Goal: Transaction & Acquisition: Purchase product/service

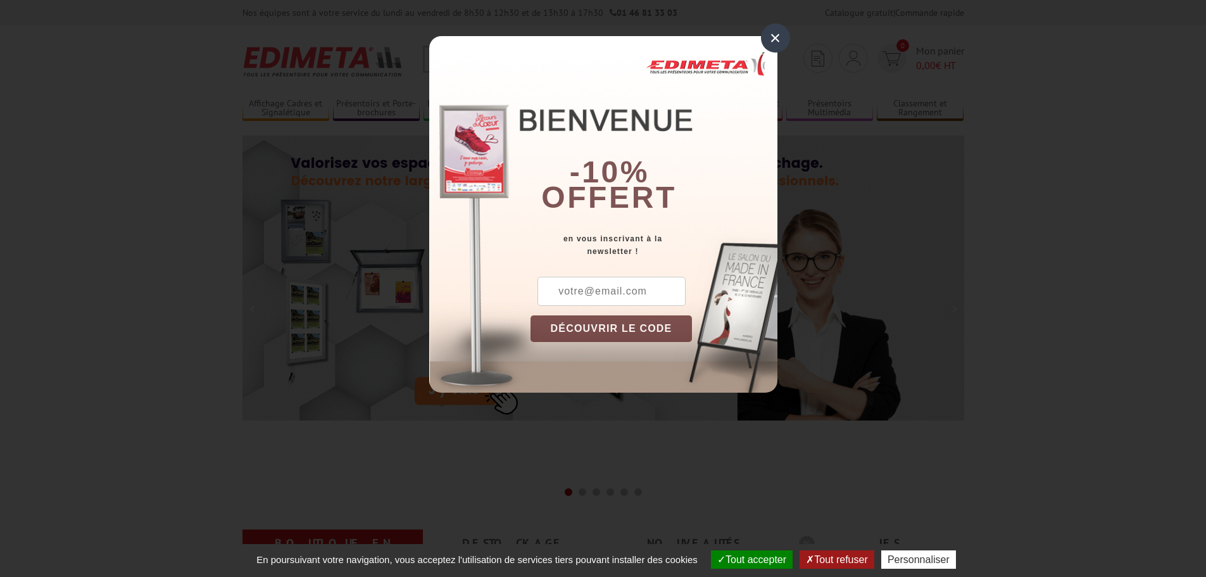
click at [782, 34] on div "×" at bounding box center [775, 37] width 29 height 29
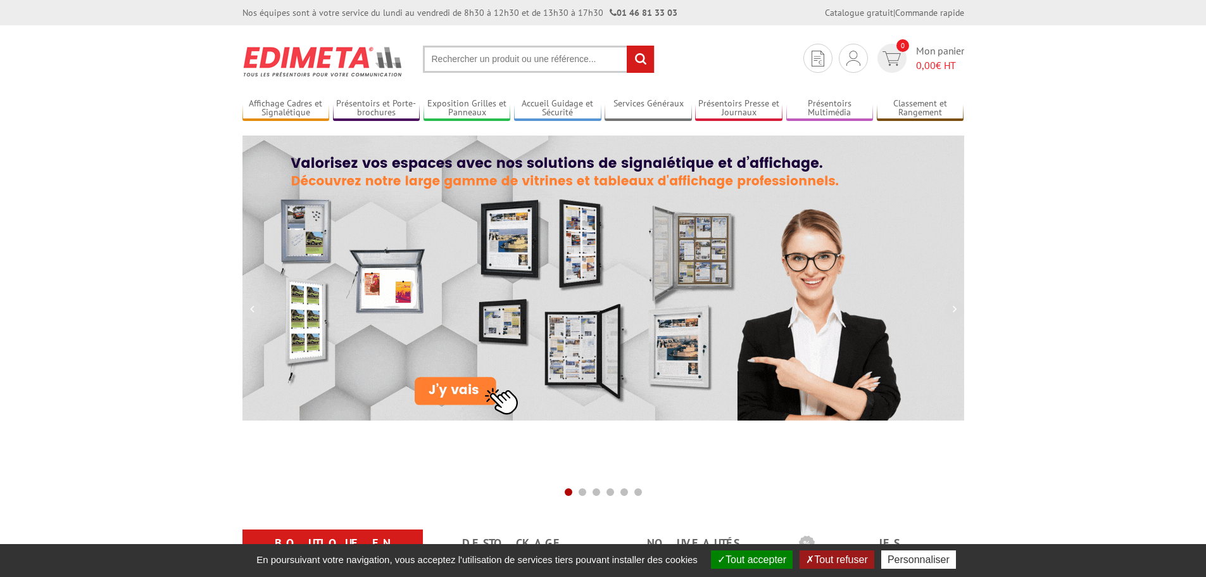
click at [478, 58] on input "text" at bounding box center [539, 59] width 232 height 27
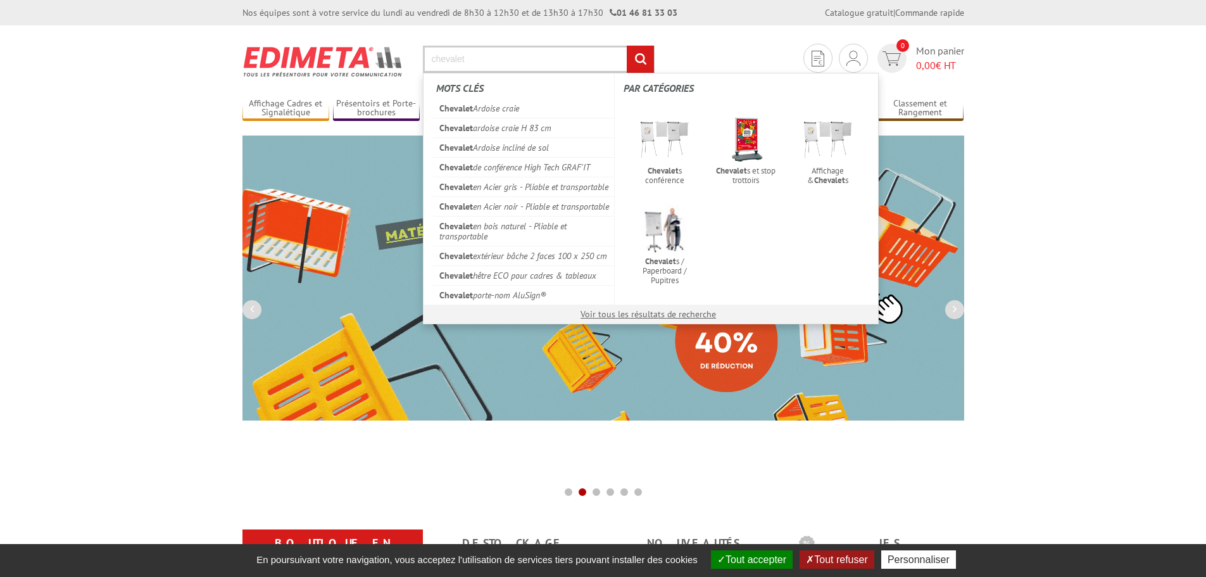
type input "chevalet"
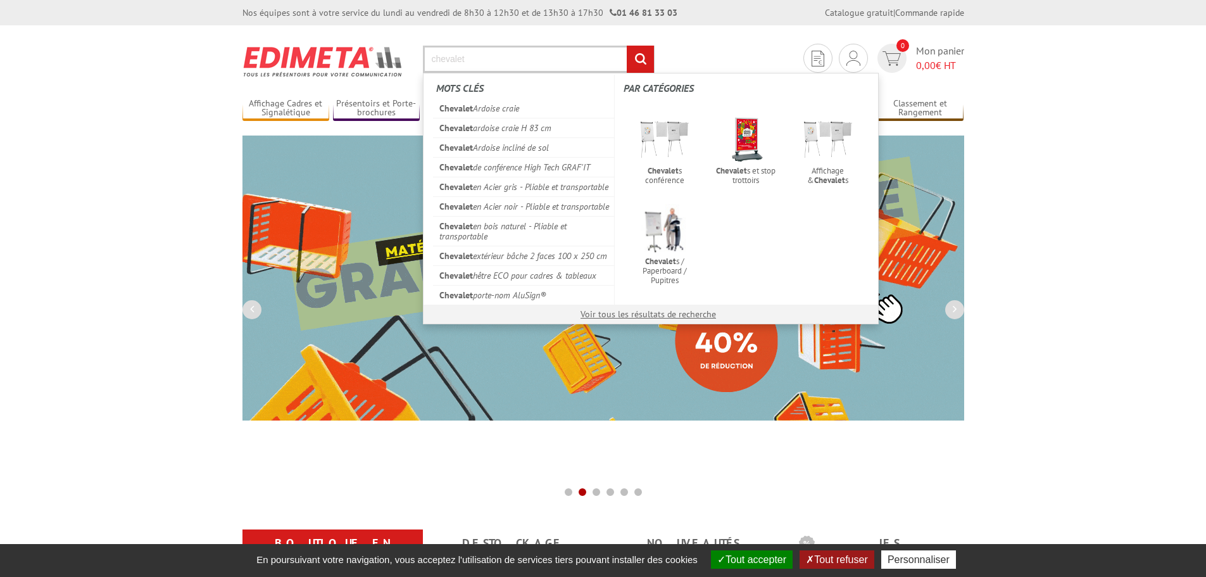
click at [627, 46] on input "rechercher" at bounding box center [640, 59] width 27 height 27
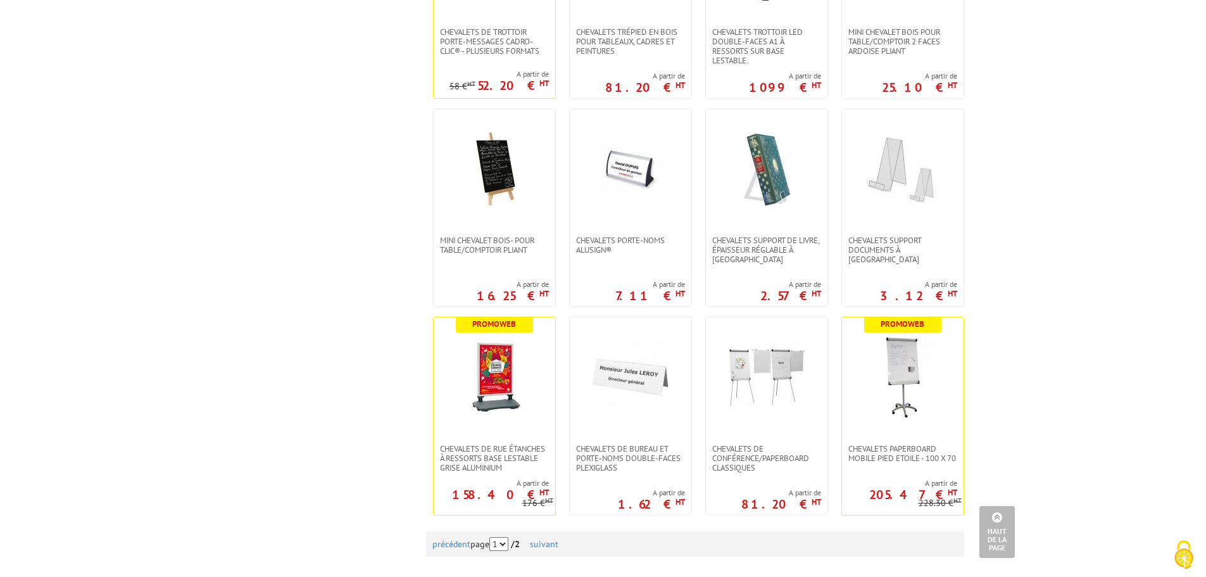
scroll to position [1013, 0]
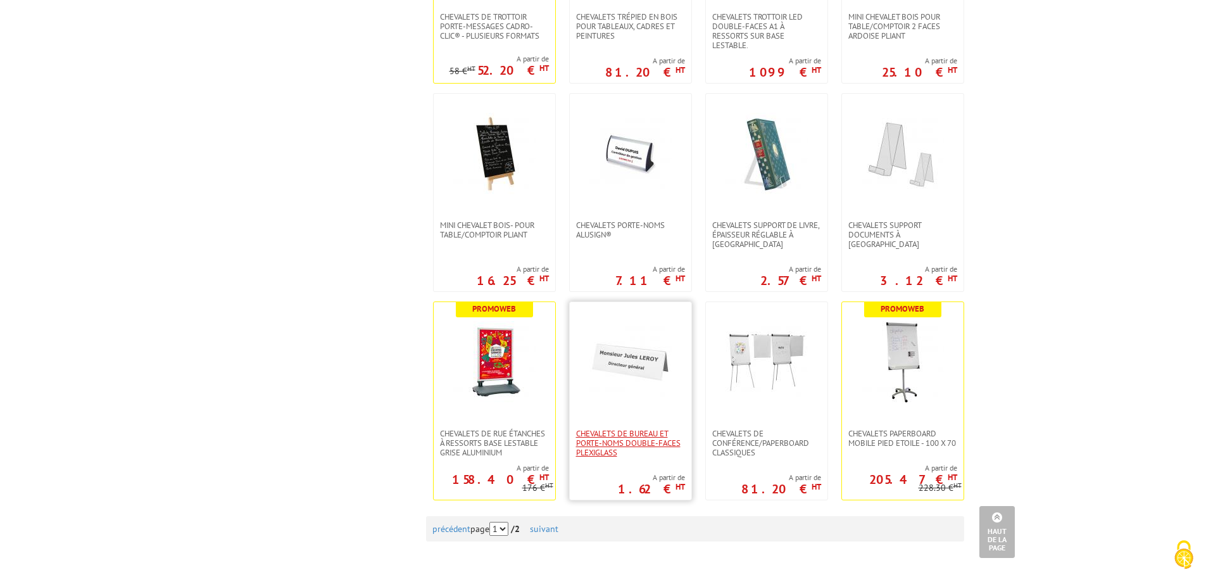
click at [601, 436] on span "Chevalets de bureau et porte-noms double-faces plexiglass" at bounding box center [630, 442] width 109 height 28
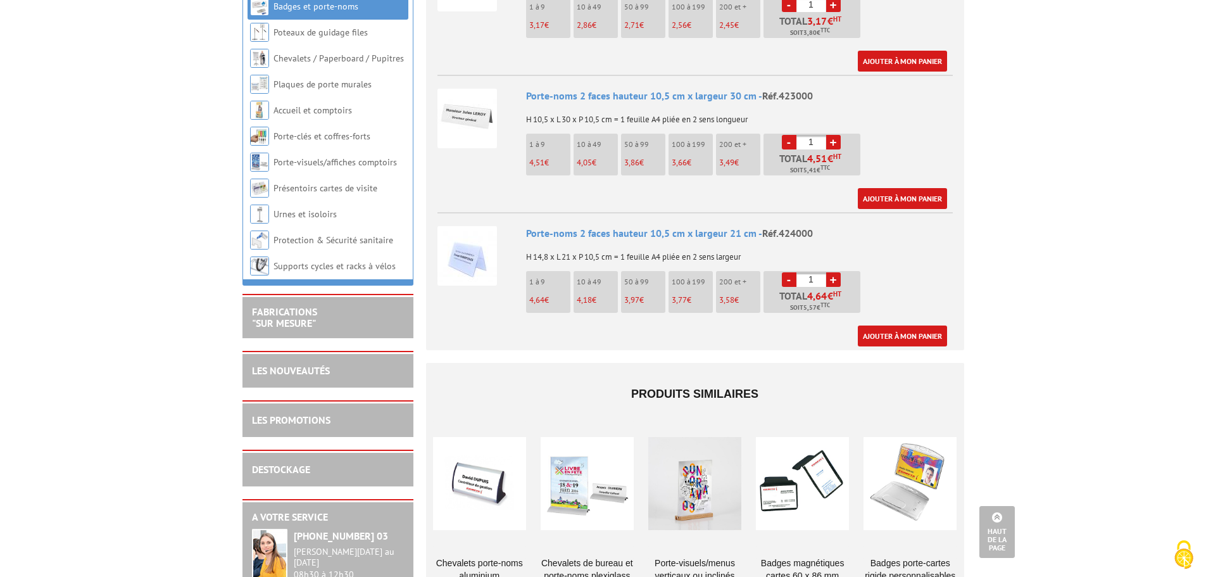
scroll to position [696, 0]
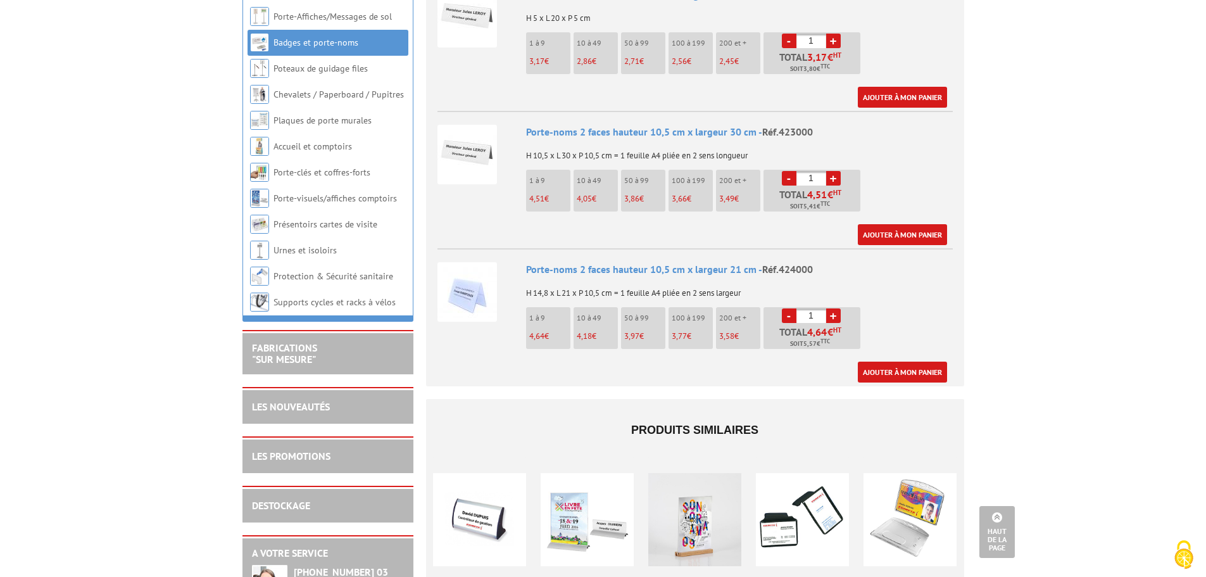
click at [1044, 65] on body "Nos équipes sont à votre service du lundi au vendredi de 8h30 à 12h30 et de 13h…" at bounding box center [603, 158] width 1206 height 1708
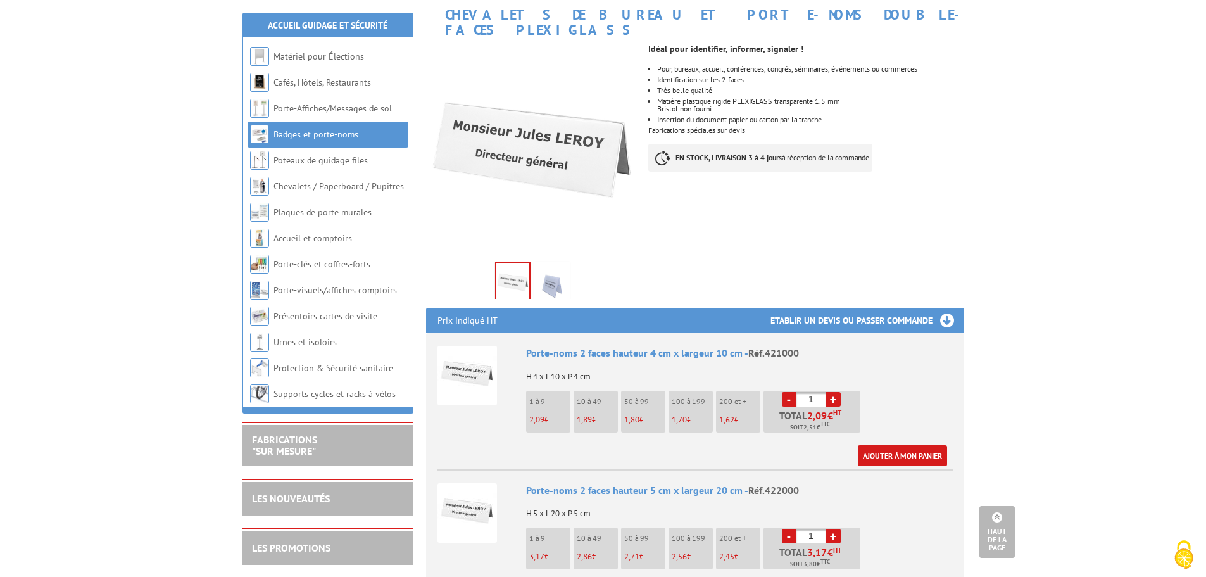
scroll to position [0, 0]
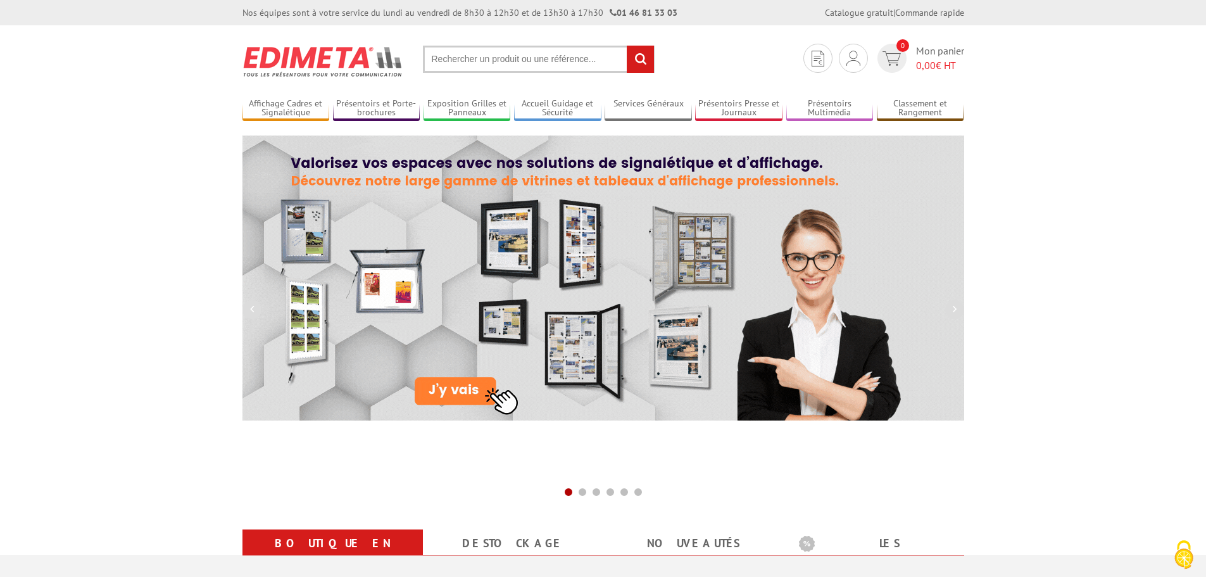
click at [551, 49] on input "text" at bounding box center [539, 59] width 232 height 27
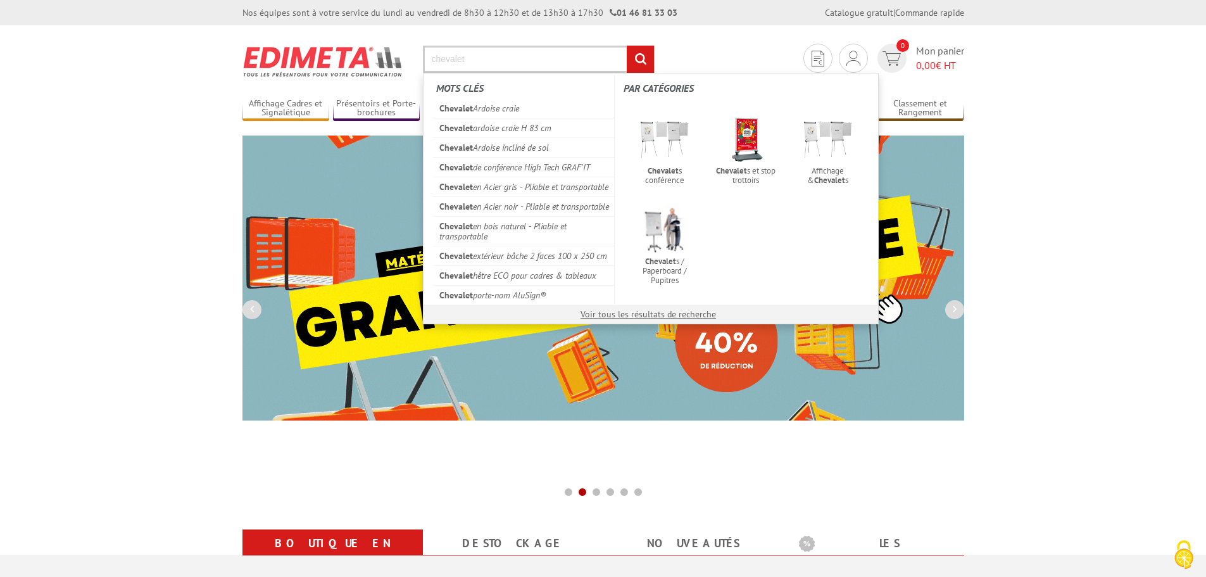
type input "chevalet"
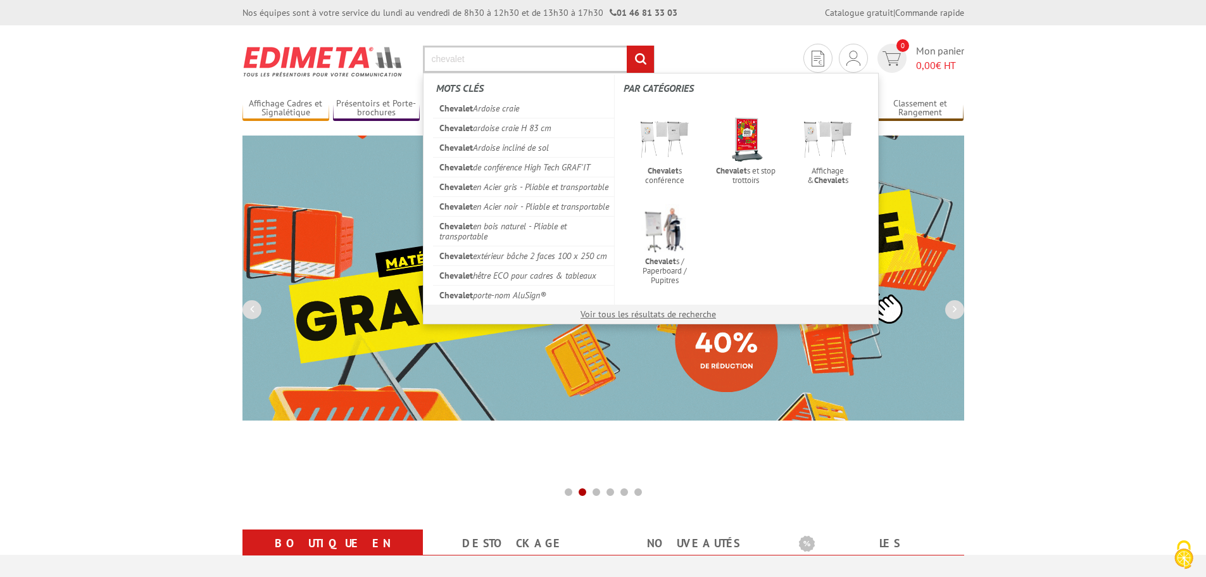
click at [640, 55] on input "rechercher" at bounding box center [640, 59] width 27 height 27
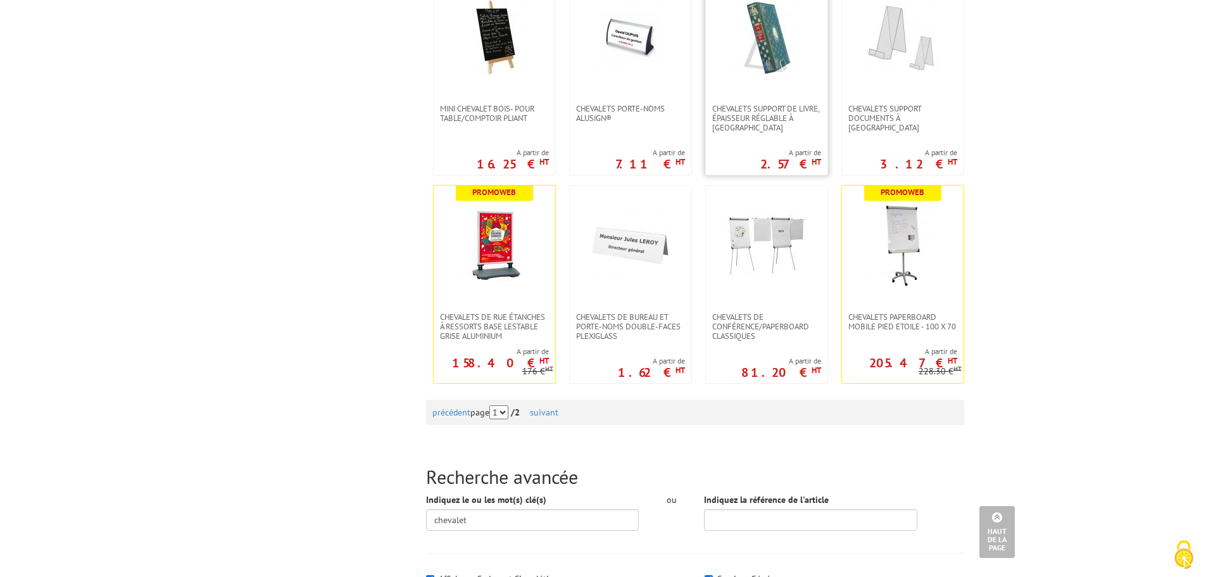
scroll to position [1076, 0]
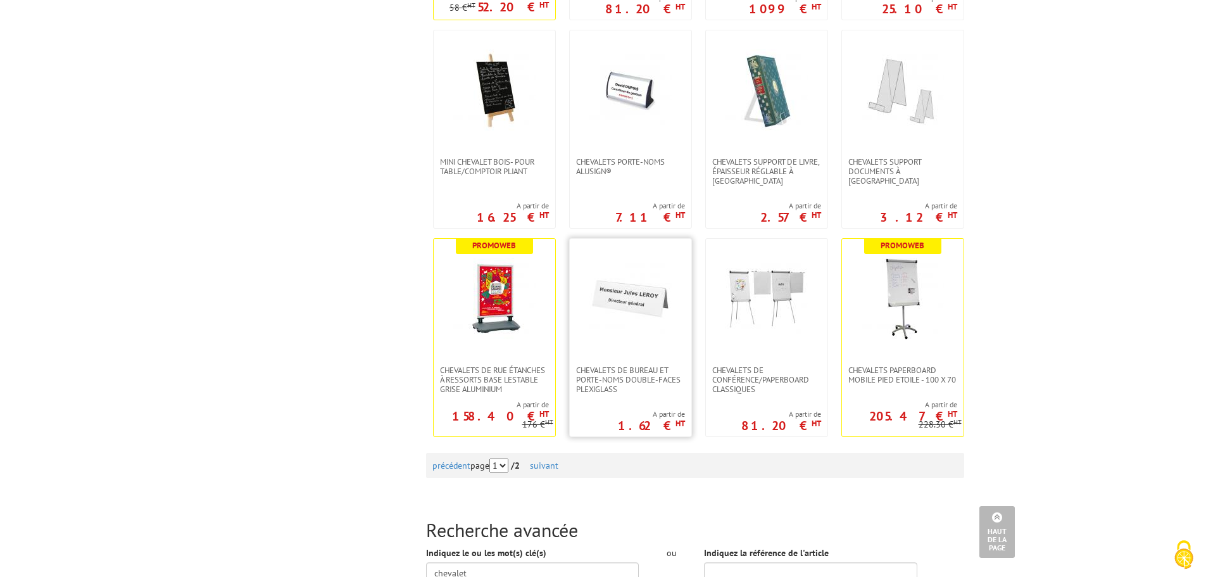
click at [624, 308] on img at bounding box center [630, 299] width 82 height 82
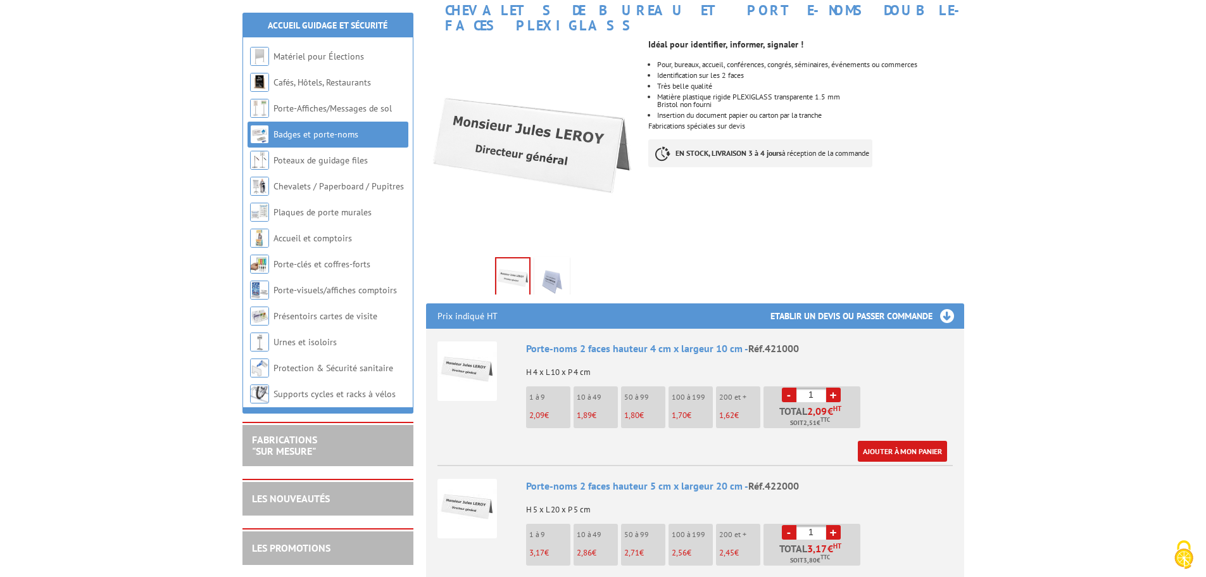
scroll to position [190, 0]
